Goal: Task Accomplishment & Management: Use online tool/utility

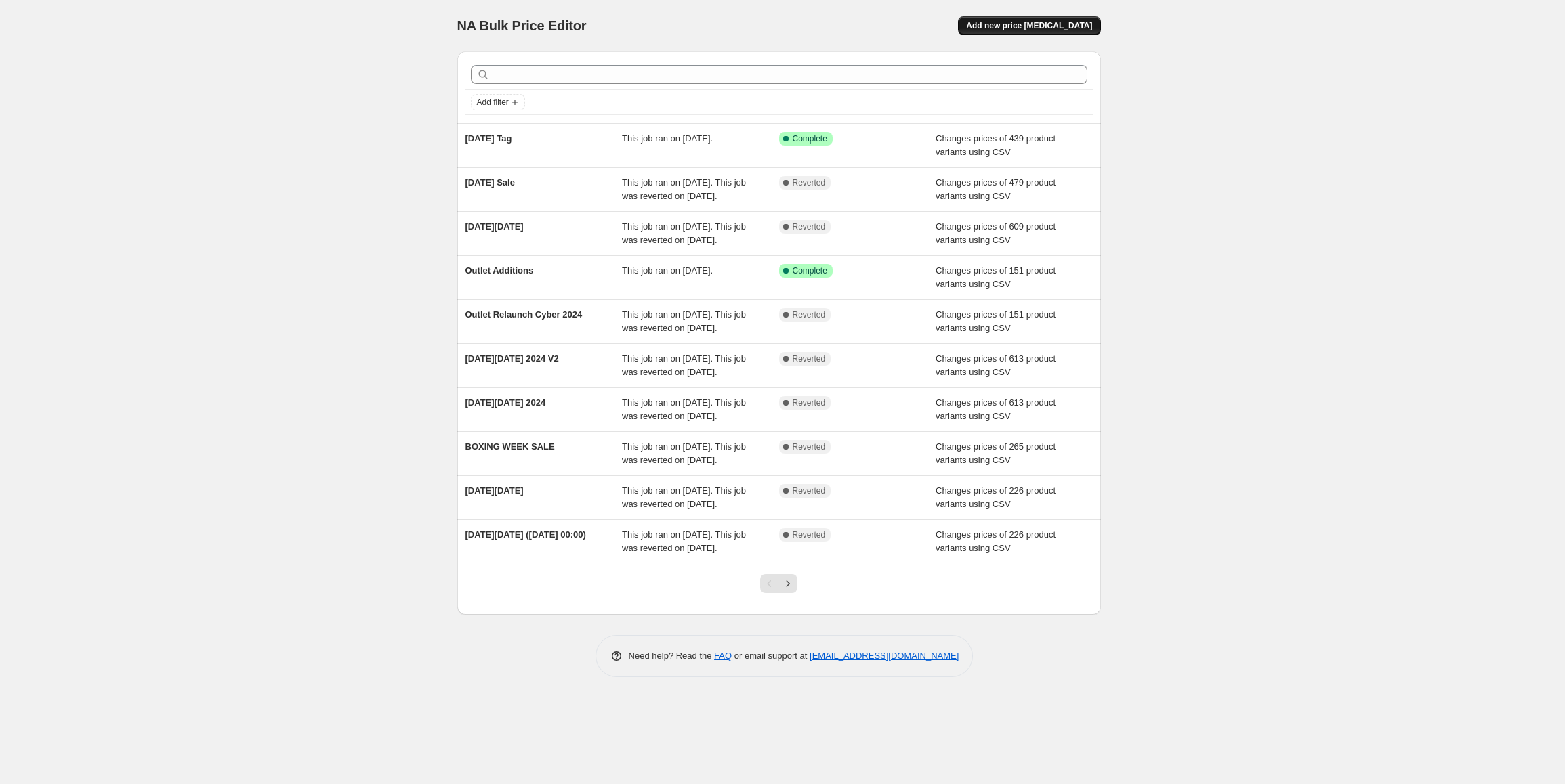
click at [1039, 30] on span "Add new price [MEDICAL_DATA]" at bounding box center [1029, 25] width 126 height 11
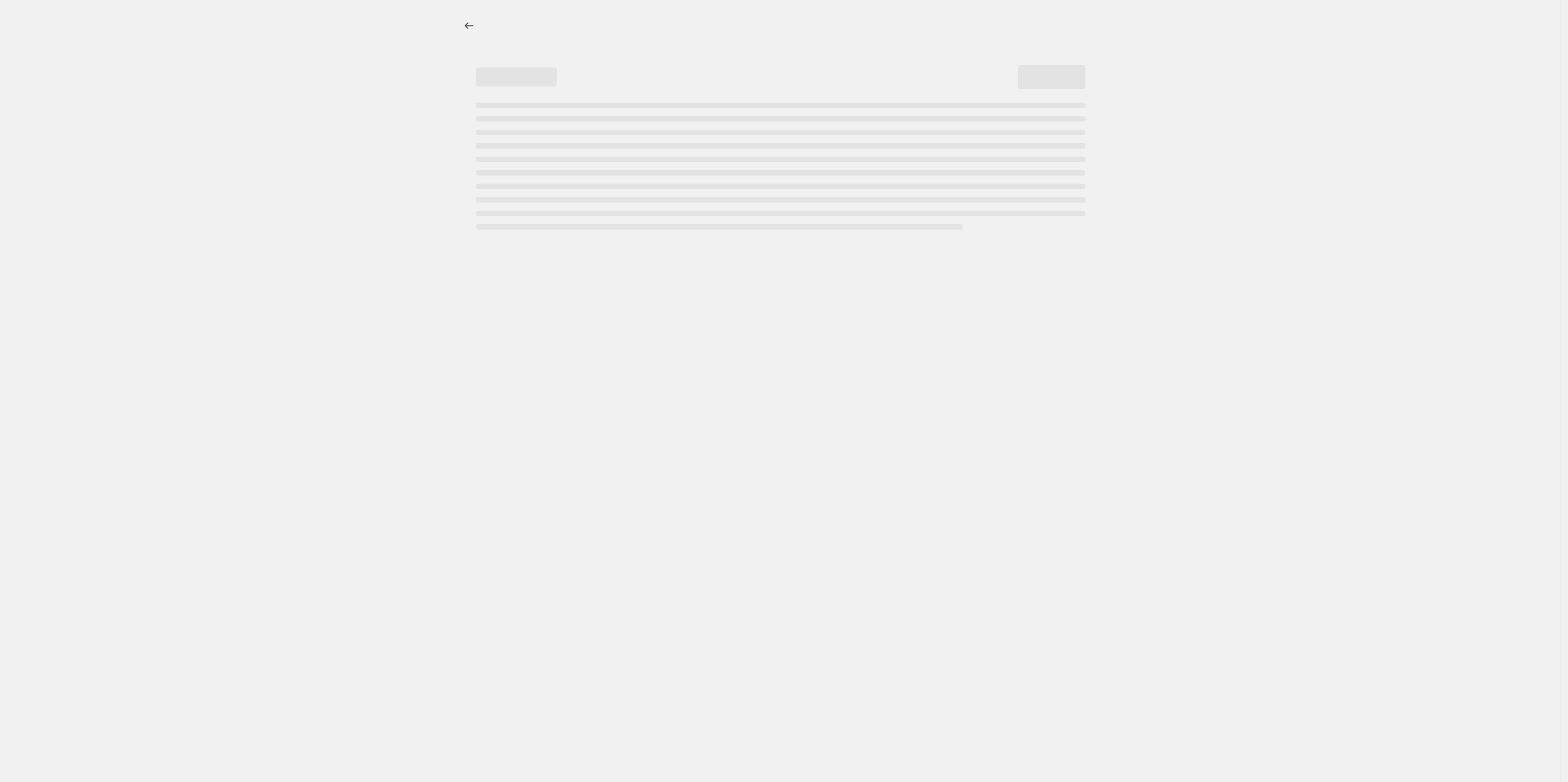
select select "percentage"
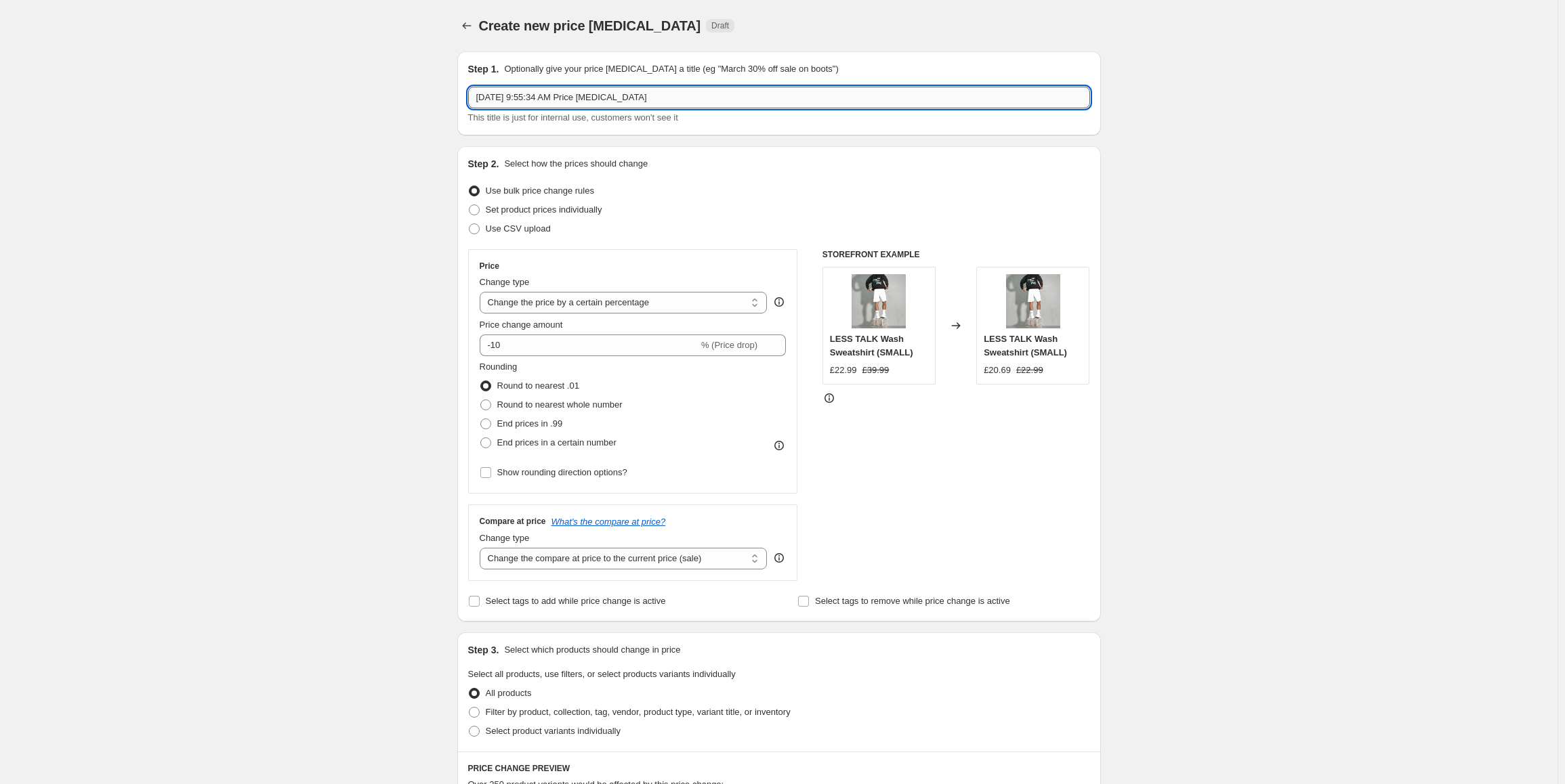
click at [592, 98] on input "[DATE] 9:55:34 AM Price [MEDICAL_DATA]" at bounding box center [779, 98] width 622 height 22
drag, startPoint x: 652, startPoint y: 97, endPoint x: 305, endPoint y: 108, distance: 347.2
click at [305, 108] on div "Create new price [MEDICAL_DATA]. This page is ready Create new price [MEDICAL_D…" at bounding box center [778, 677] width 1557 height 1354
type input "B&K Summer Sale 2025"
click at [506, 231] on span "Use CSV upload" at bounding box center [519, 229] width 65 height 10
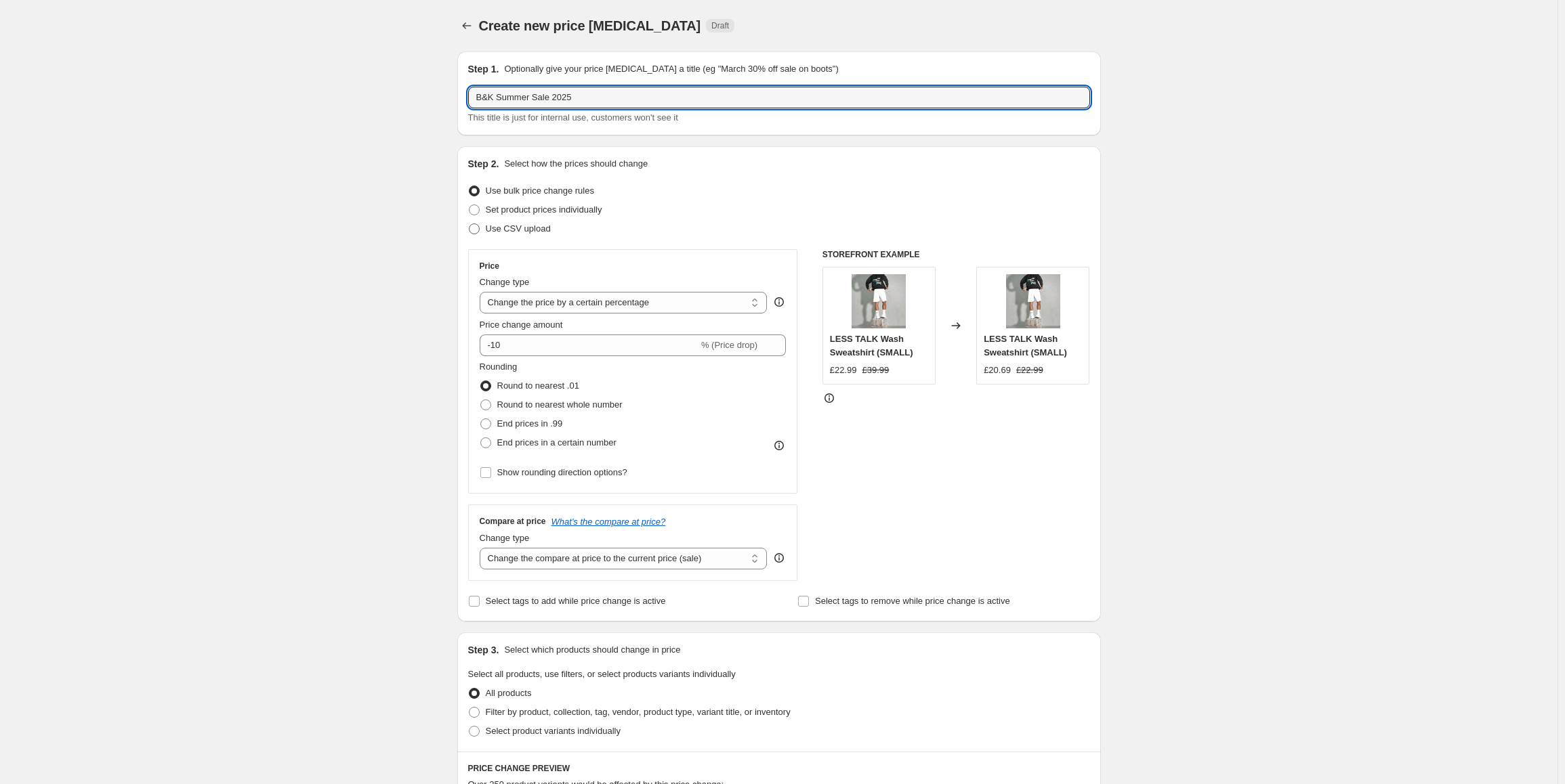
click at [469, 225] on input "Use CSV upload" at bounding box center [468, 224] width 1 height 1
radio input "true"
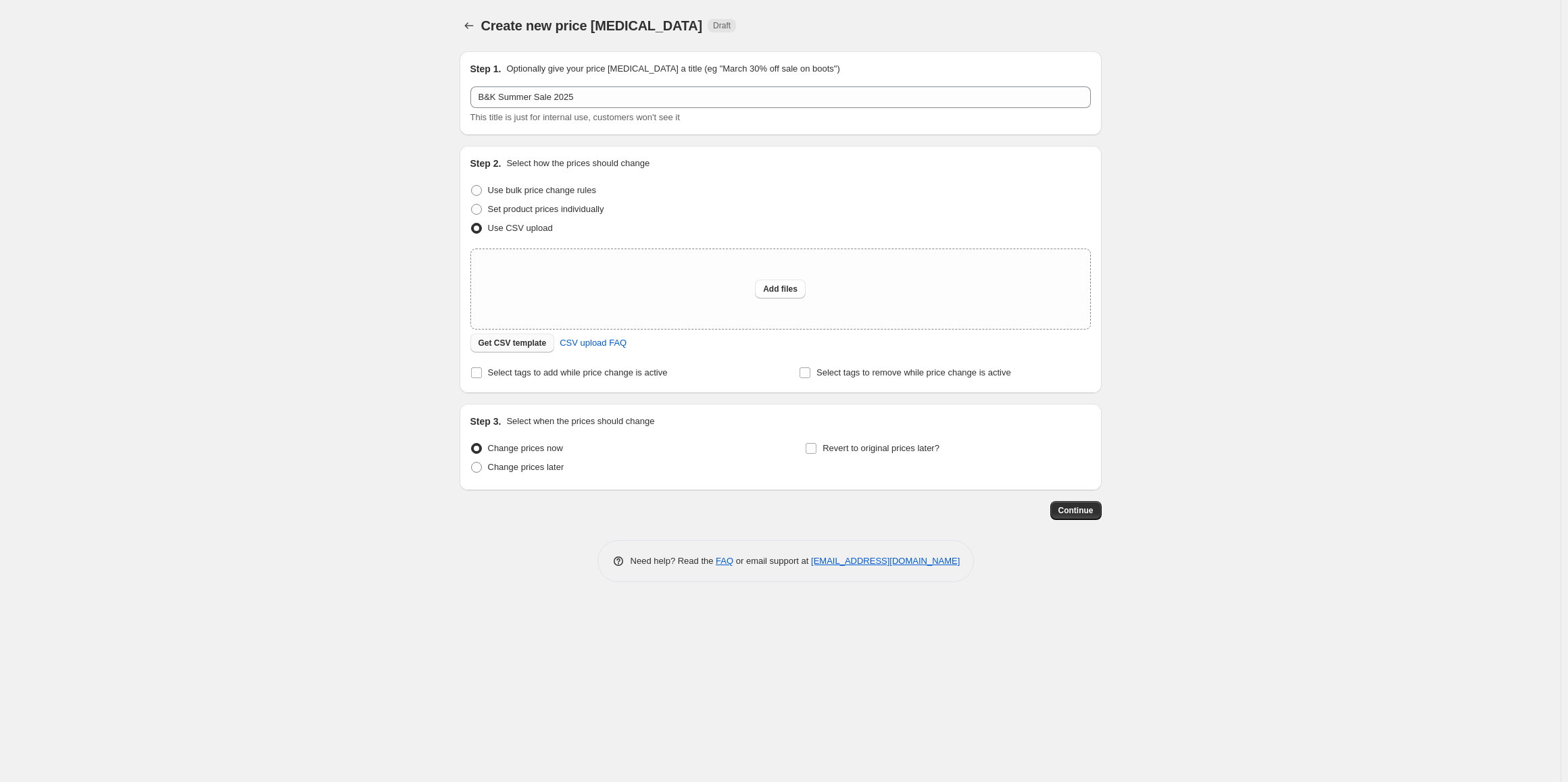
click at [478, 342] on span "Get CSV template" at bounding box center [512, 343] width 68 height 11
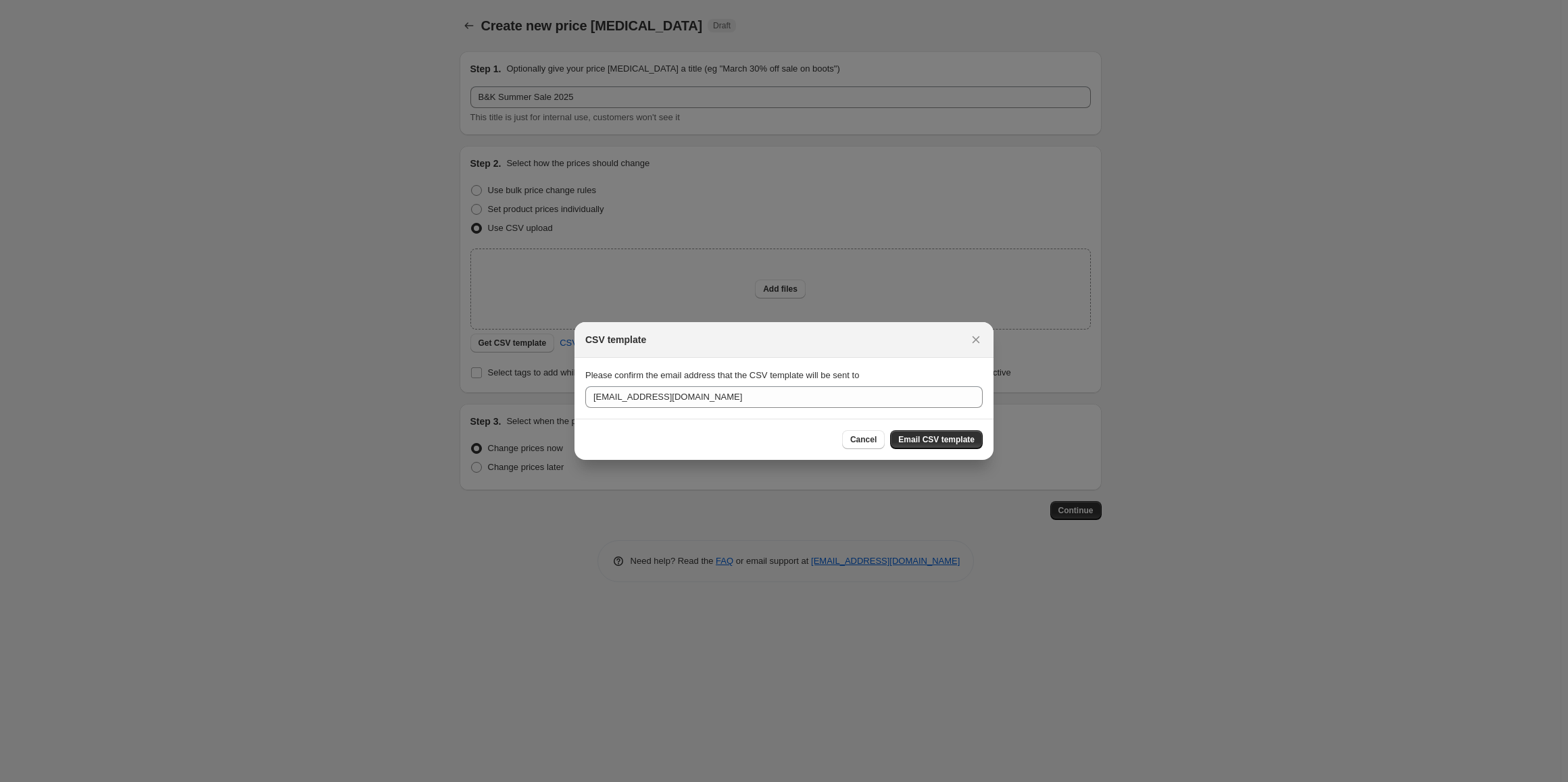
click at [935, 438] on span "Email CSV template" at bounding box center [936, 440] width 77 height 11
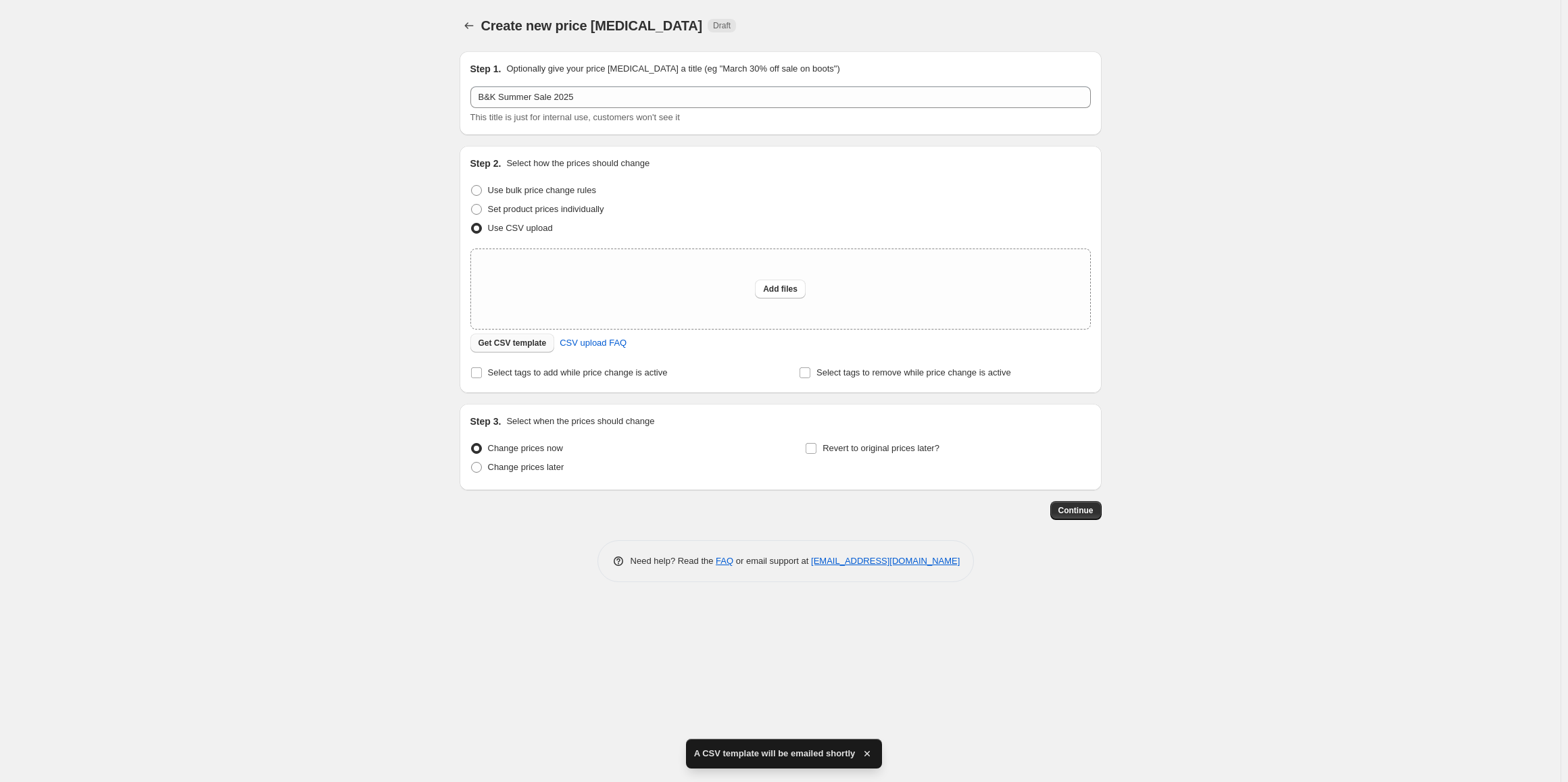
click at [515, 343] on span "Get CSV template" at bounding box center [512, 343] width 68 height 11
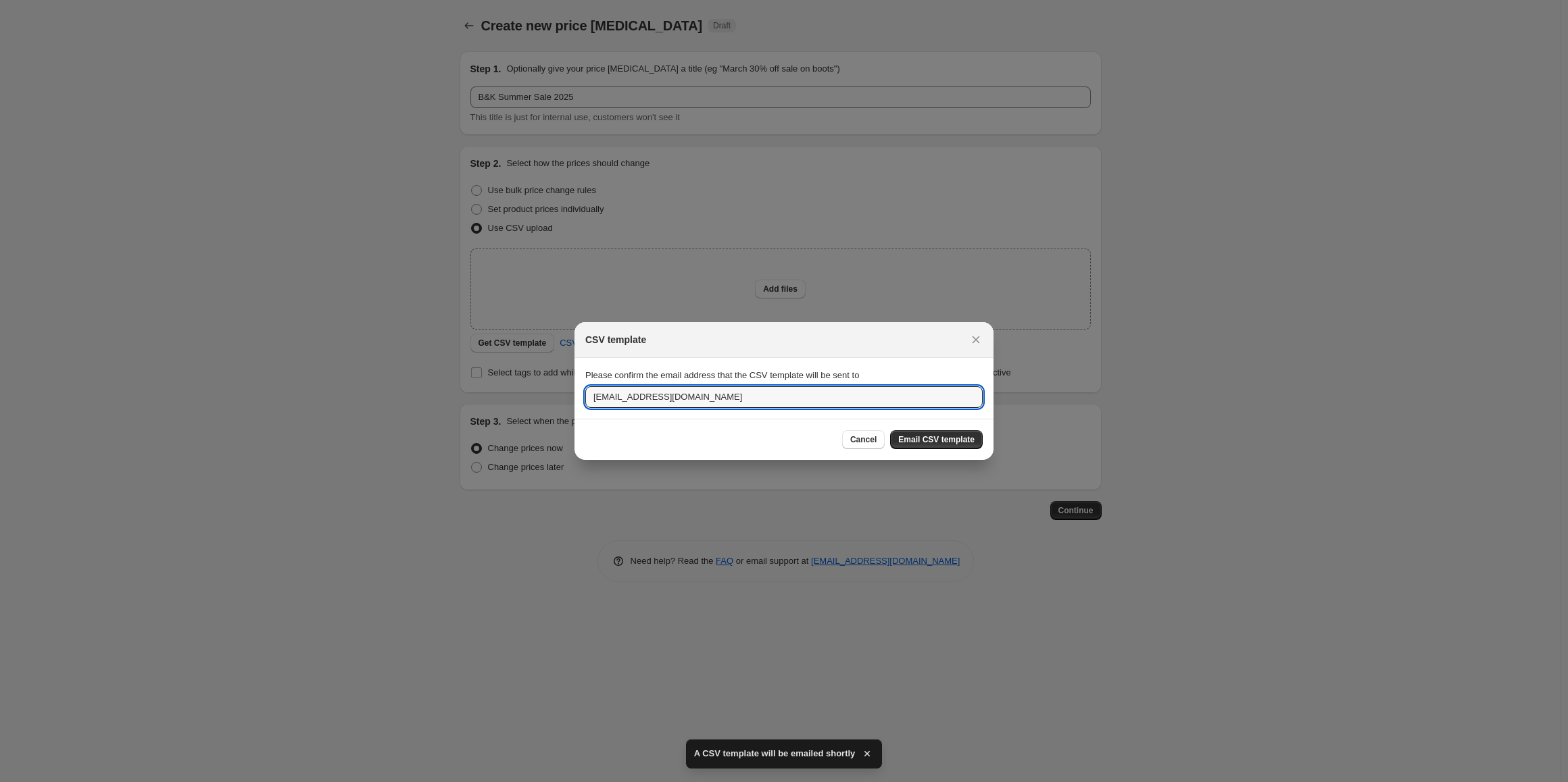
drag, startPoint x: 793, startPoint y: 403, endPoint x: 495, endPoint y: 383, distance: 298.7
click at [495, 782] on div "CSV template Please confirm the email address that the CSV template will be sen…" at bounding box center [784, 782] width 1568 height 0
type input "[EMAIL_ADDRESS][DOMAIN_NAME]"
click at [964, 446] on button "Email CSV template" at bounding box center [936, 440] width 92 height 19
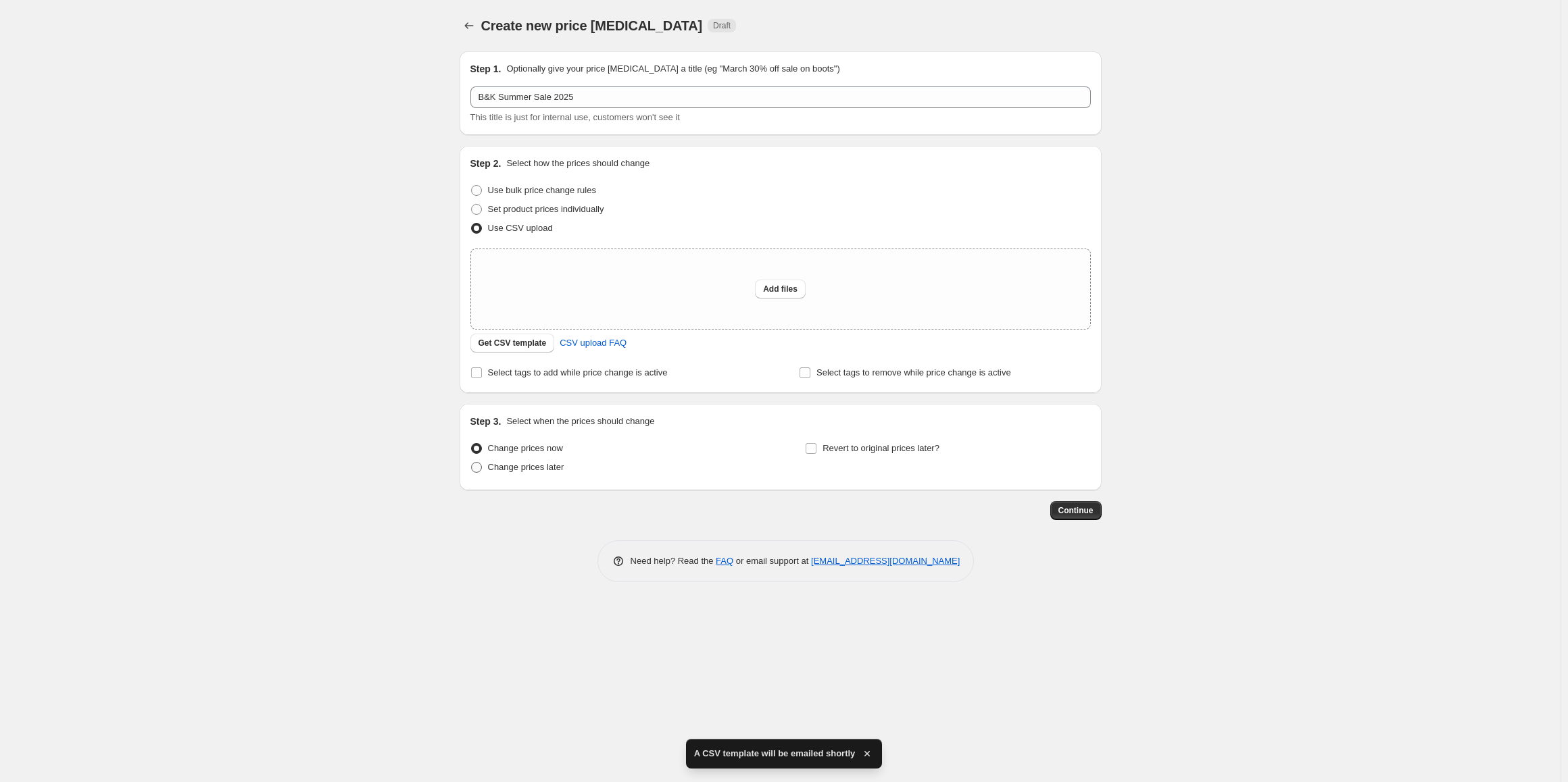
click at [494, 469] on span "Change prices later" at bounding box center [527, 467] width 77 height 10
click at [472, 463] on input "Change prices later" at bounding box center [471, 462] width 1 height 1
radio input "true"
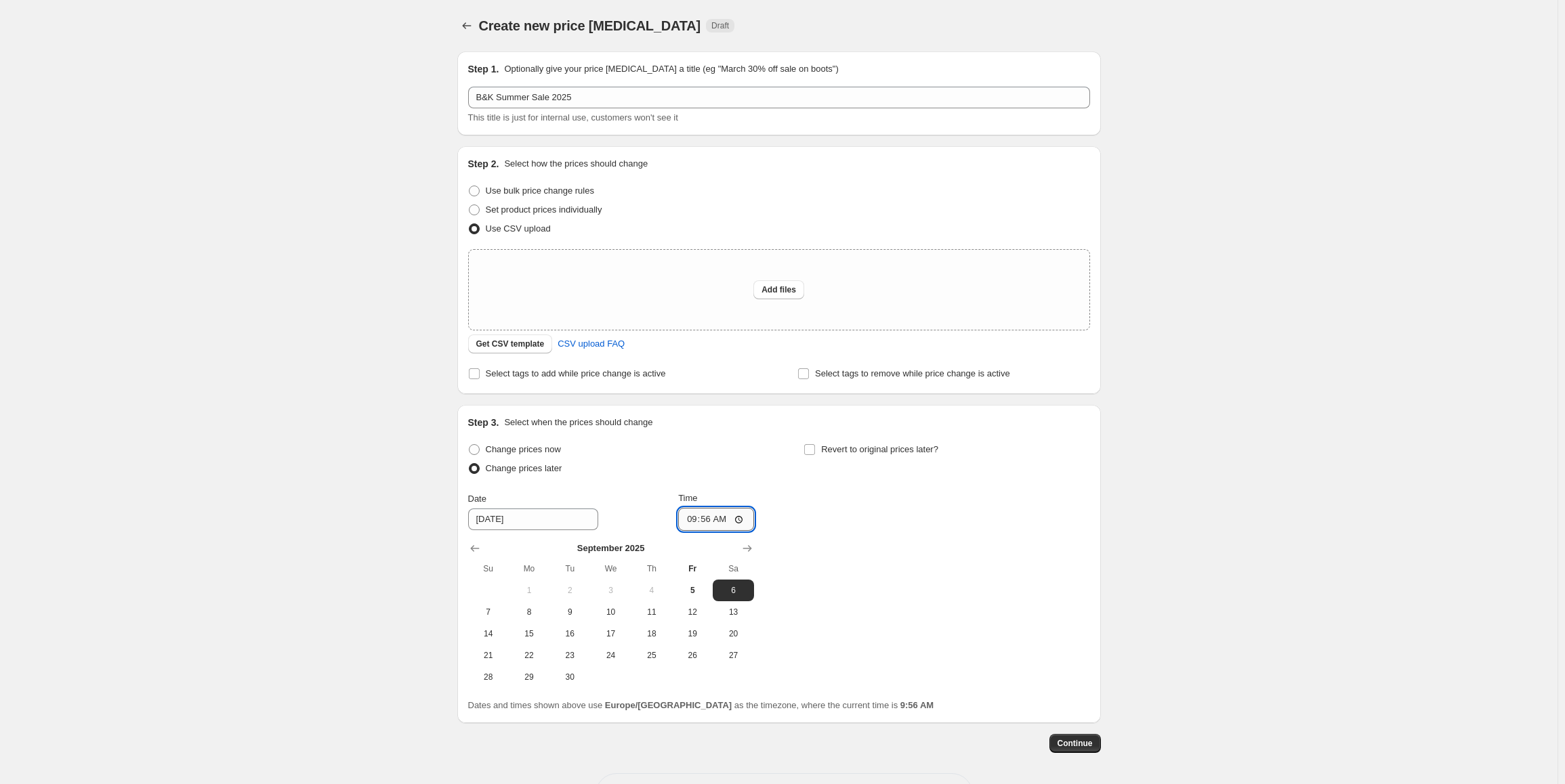
click at [747, 515] on input "09:56" at bounding box center [716, 519] width 76 height 23
click at [950, 642] on div "Change prices now Change prices later Date [DATE] Time 18:00 [DATE] Su Mo Tu We…" at bounding box center [779, 564] width 622 height 248
click at [747, 521] on input "18:00" at bounding box center [716, 519] width 76 height 23
type input "19:00"
click at [1054, 581] on div "Change prices now Change prices later Date [DATE] Time 19:00 [DATE] Su Mo Tu We…" at bounding box center [779, 564] width 622 height 248
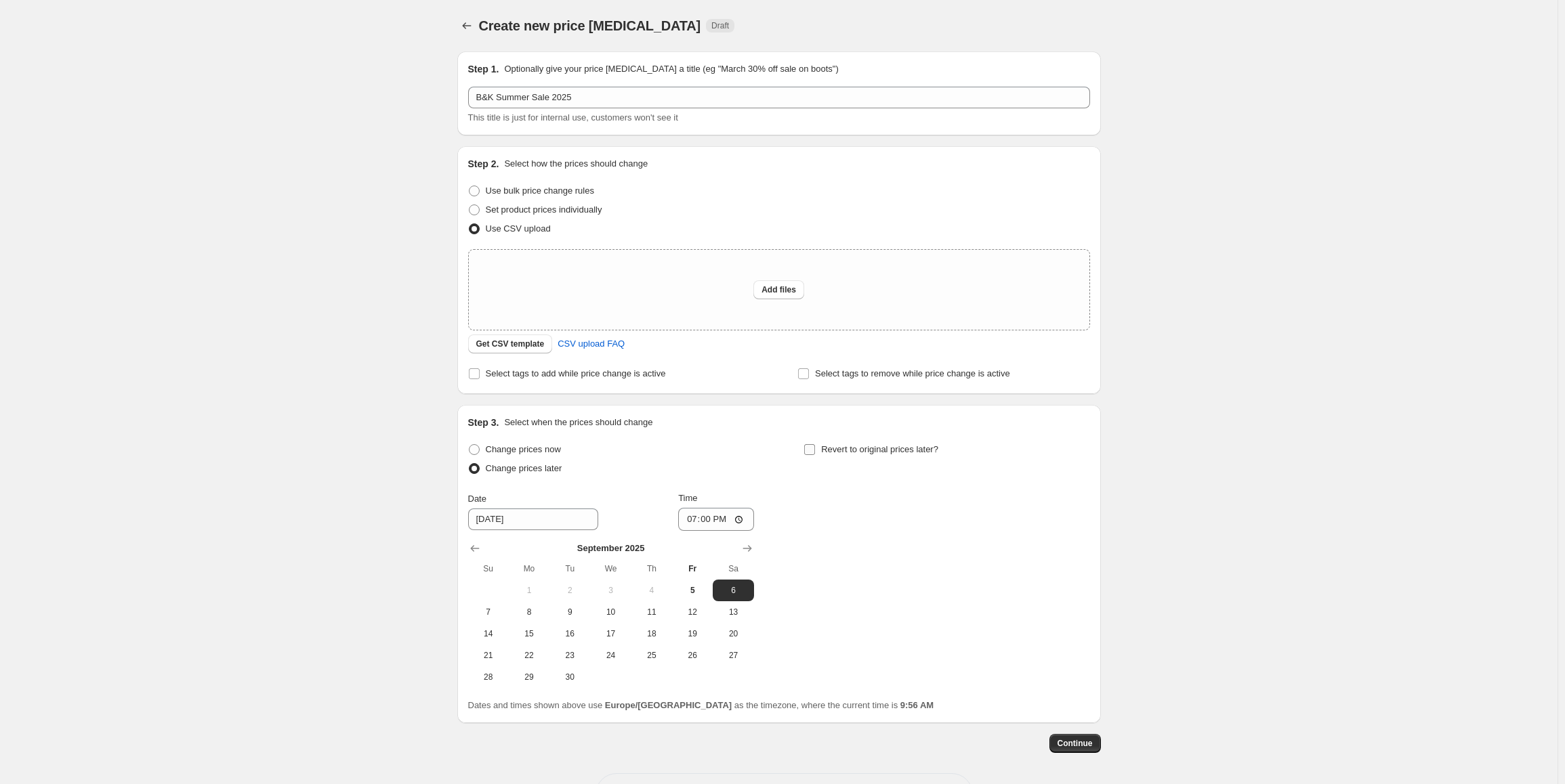
click at [813, 447] on input "Revert to original prices later?" at bounding box center [809, 449] width 11 height 11
checkbox input "true"
click at [860, 515] on input "[DATE]" at bounding box center [869, 519] width 130 height 22
click at [835, 523] on input "[DATE]" at bounding box center [869, 519] width 130 height 22
click at [1078, 521] on input "09:56" at bounding box center [1052, 519] width 76 height 23
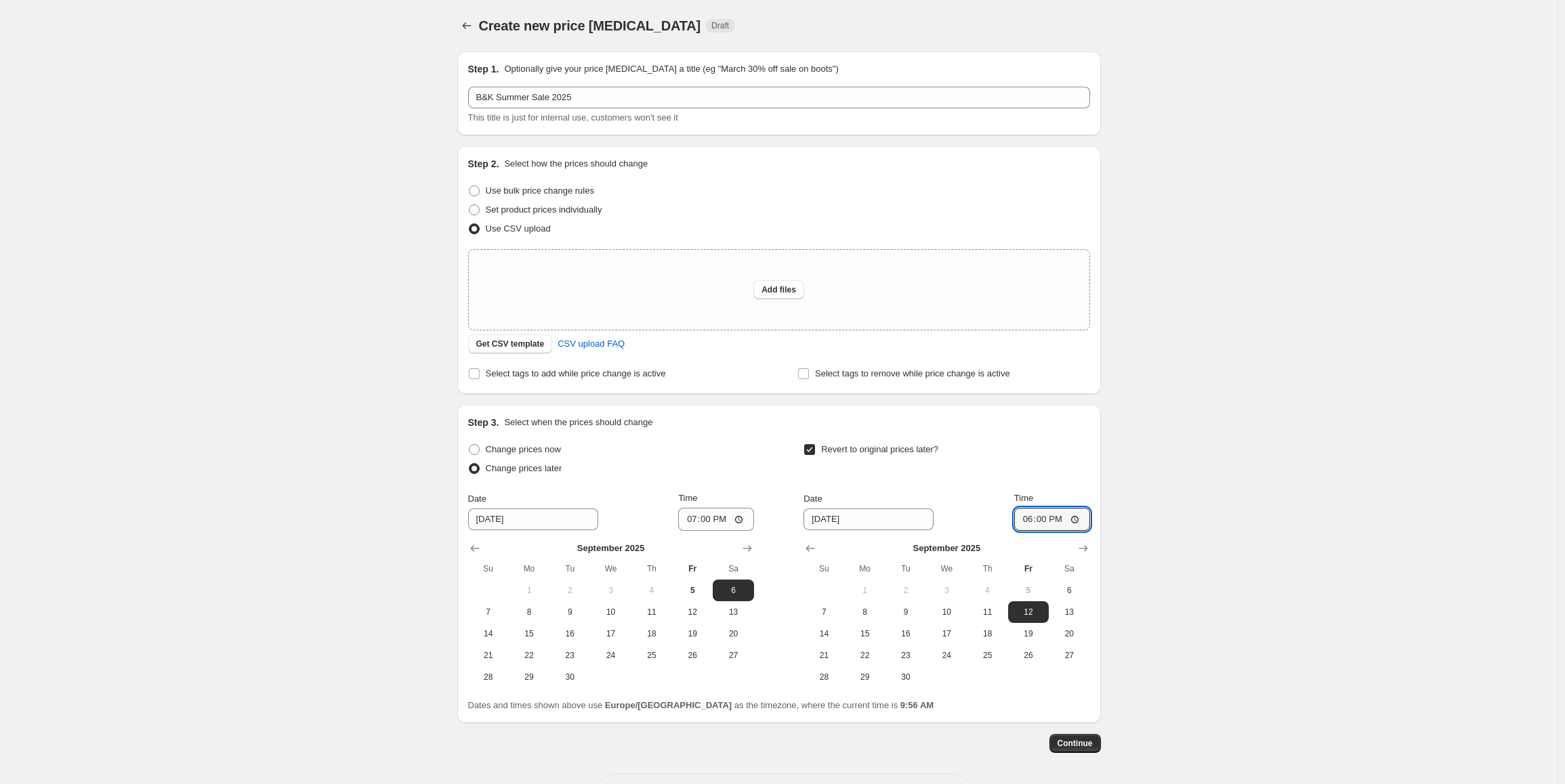
type input "18:00"
click at [1253, 644] on div "Create new price [MEDICAL_DATA]. This page is ready Create new price [MEDICAL_D…" at bounding box center [778, 417] width 1557 height 836
click at [1310, 472] on div "Create new price [MEDICAL_DATA]. This page is ready Create new price [MEDICAL_D…" at bounding box center [778, 417] width 1557 height 836
